Goal: Find specific page/section: Find specific page/section

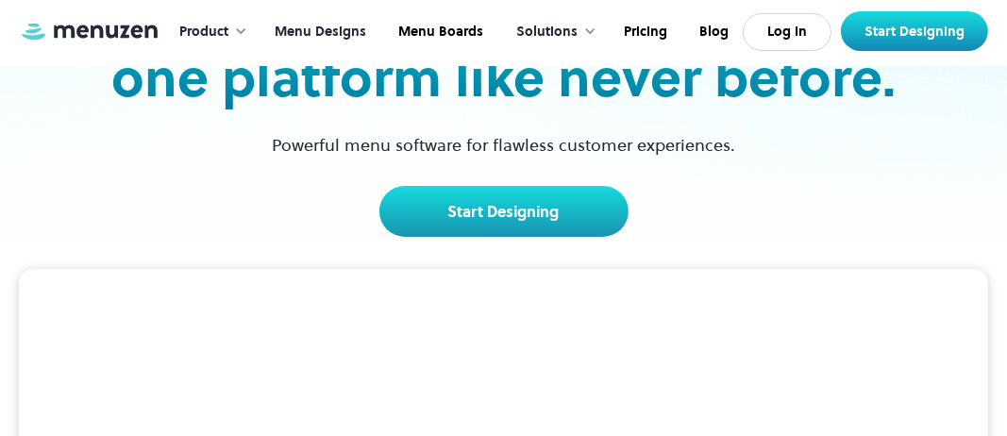
click at [331, 30] on link "Menu Designs" at bounding box center [319, 32] width 124 height 58
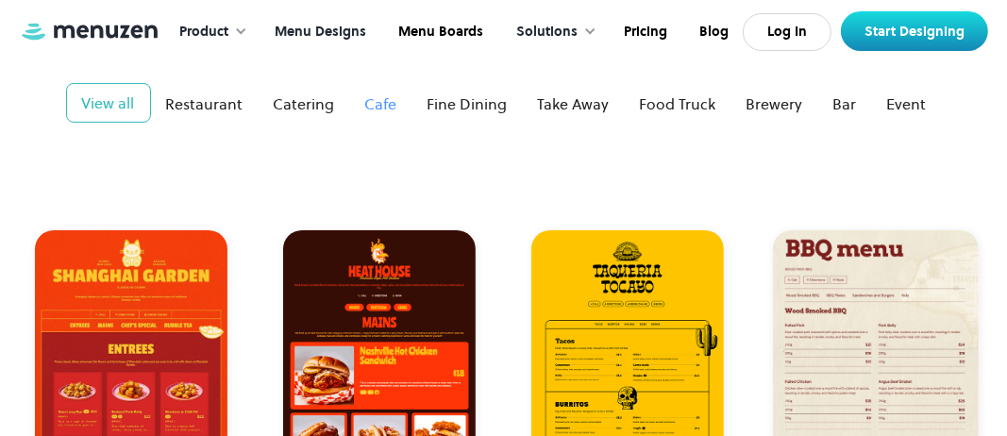
click at [375, 92] on div "Cafe" at bounding box center [381, 103] width 32 height 23
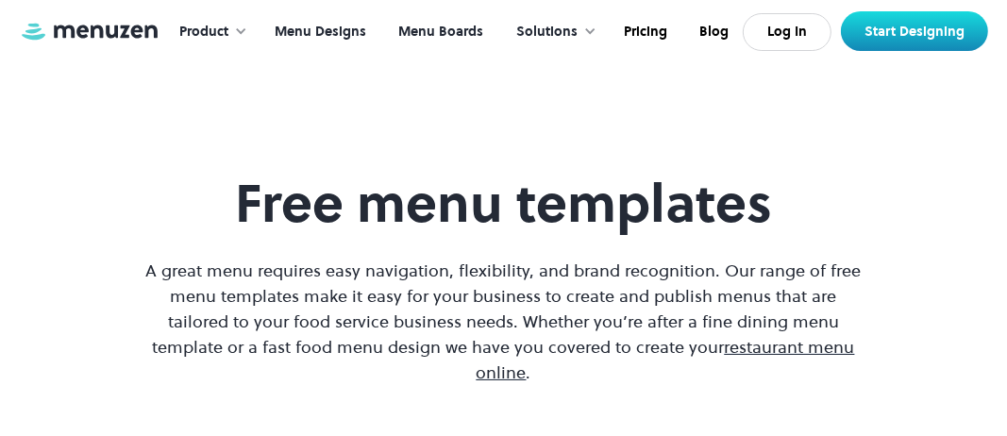
click at [441, 38] on link "Menu Boards" at bounding box center [438, 32] width 117 height 58
